Goal: Information Seeking & Learning: Learn about a topic

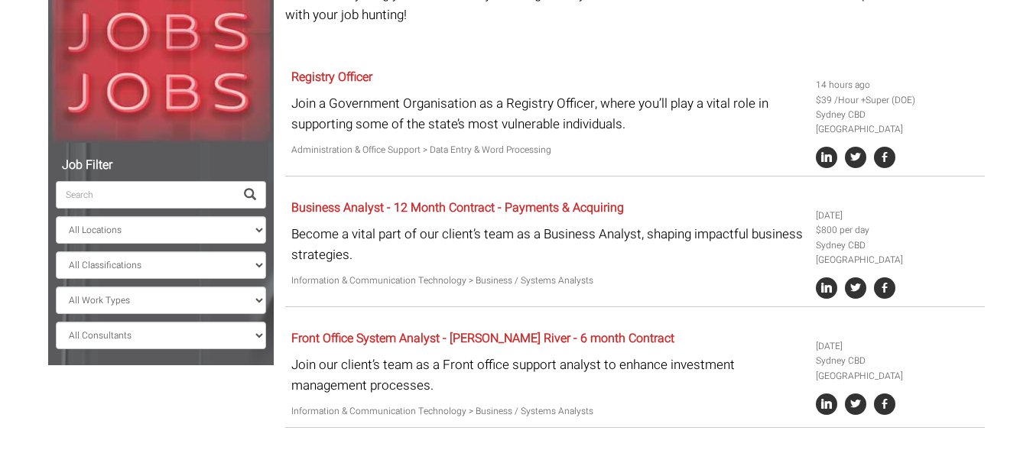
scroll to position [254, 0]
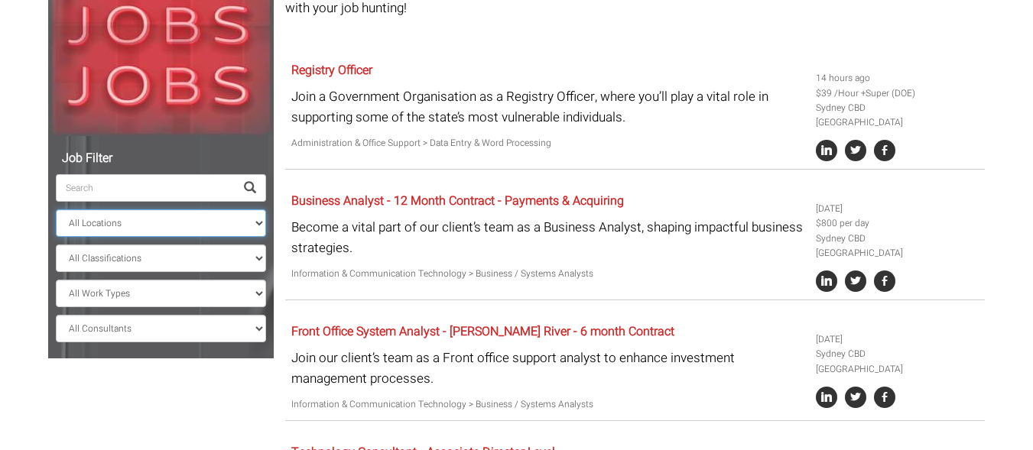
click at [124, 227] on select "All Locations Sydney Melbourne Ireland Sydney CBD Parramatta Circular Quay Nort…" at bounding box center [161, 223] width 210 height 28
select select "[GEOGRAPHIC_DATA]"
click at [56, 209] on select "All Locations Sydney Melbourne Ireland Sydney CBD Parramatta Circular Quay Nort…" at bounding box center [161, 223] width 210 height 28
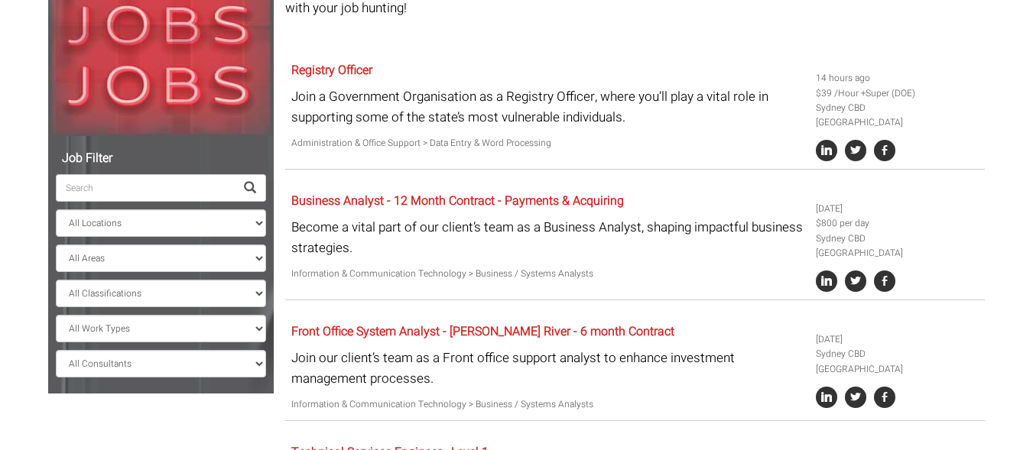
click at [255, 190] on span at bounding box center [250, 188] width 12 height 12
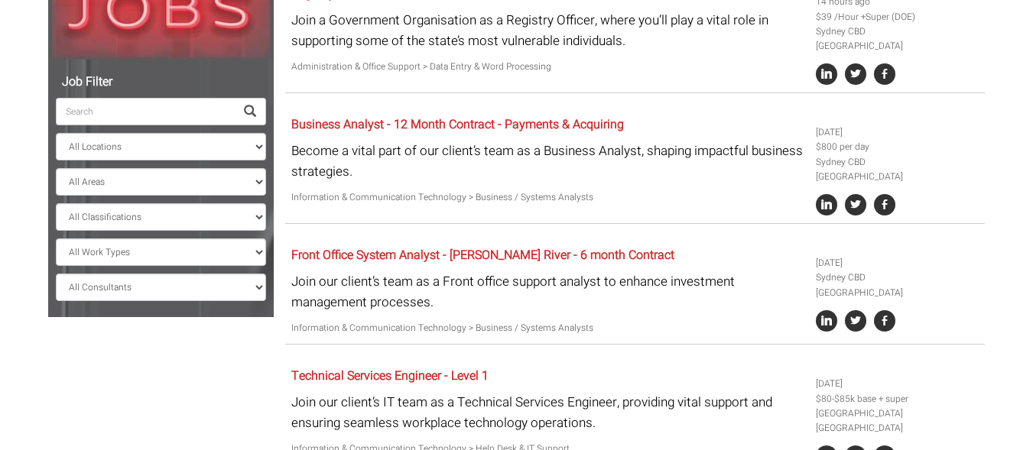
scroll to position [327, 0]
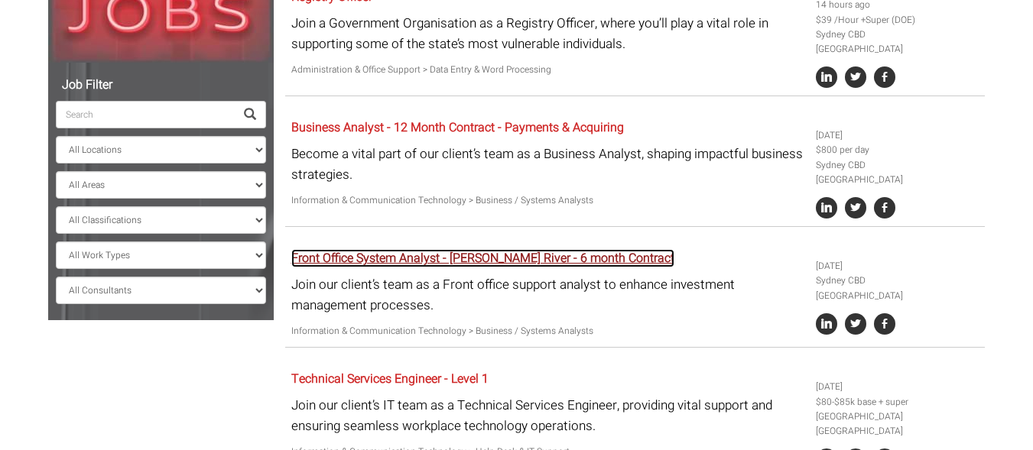
click at [609, 249] on link "Front Office System Analyst - Charles River - 6 month Contract" at bounding box center [482, 258] width 383 height 18
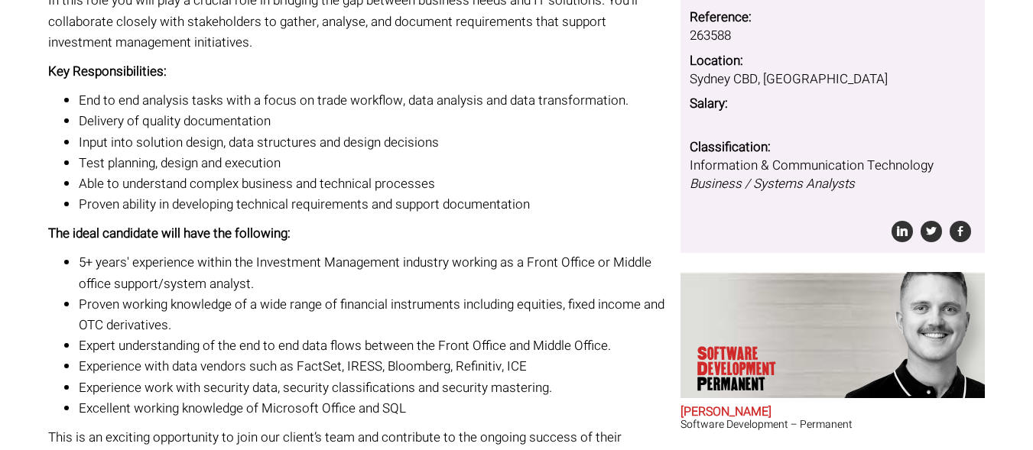
scroll to position [291, 0]
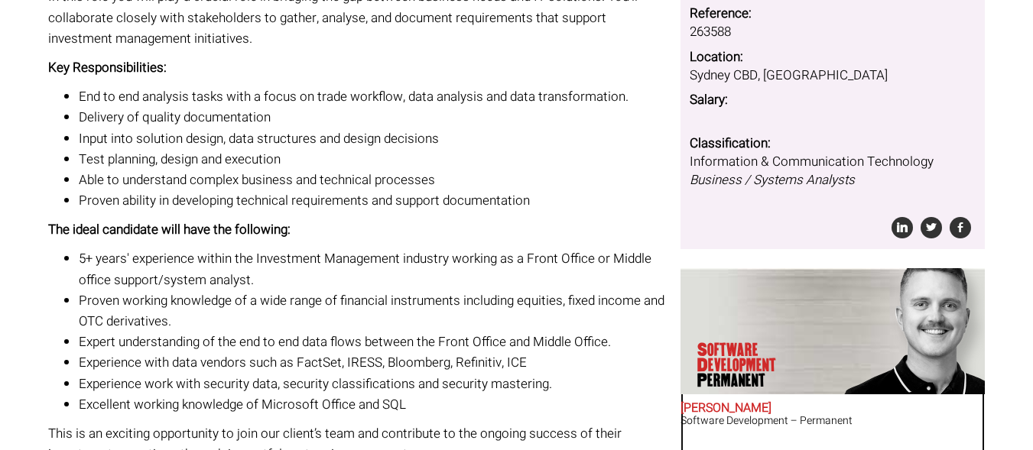
click at [743, 407] on h2 "[PERSON_NAME]" at bounding box center [832, 409] width 304 height 14
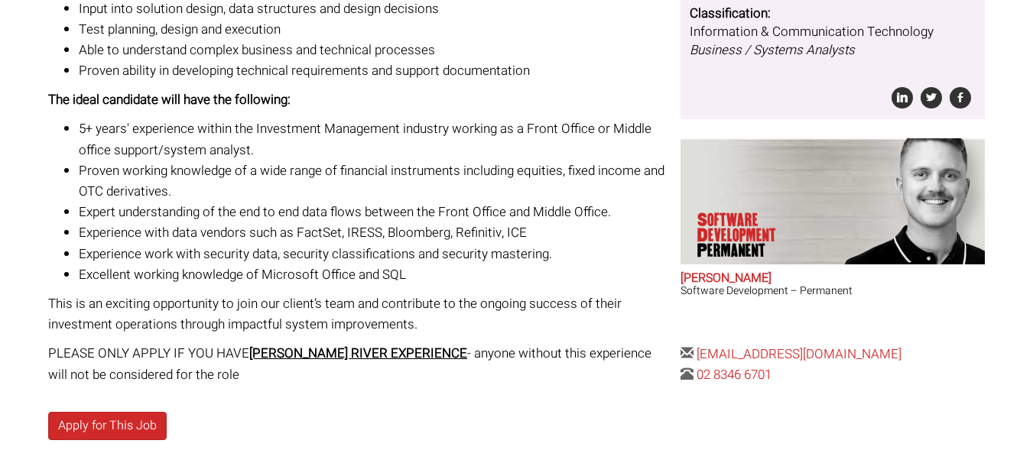
scroll to position [28, 0]
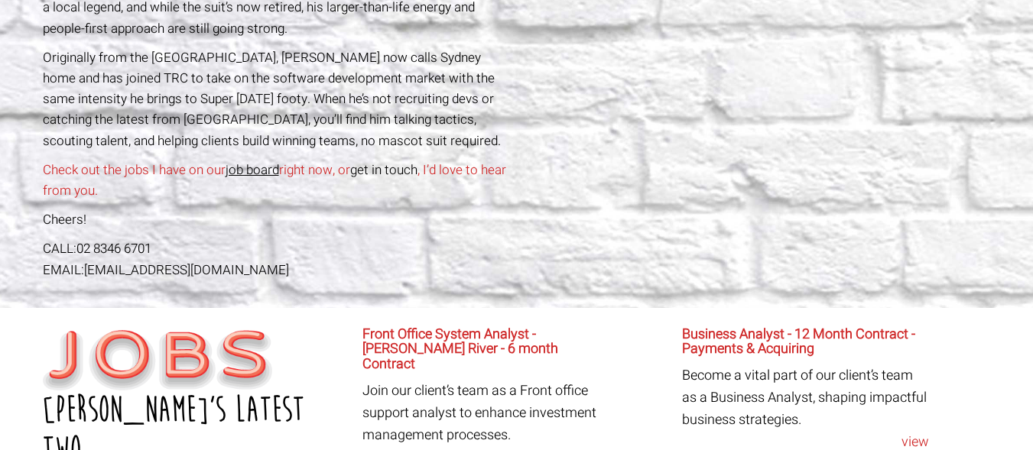
scroll to position [560, 0]
